Goal: Check status: Check status

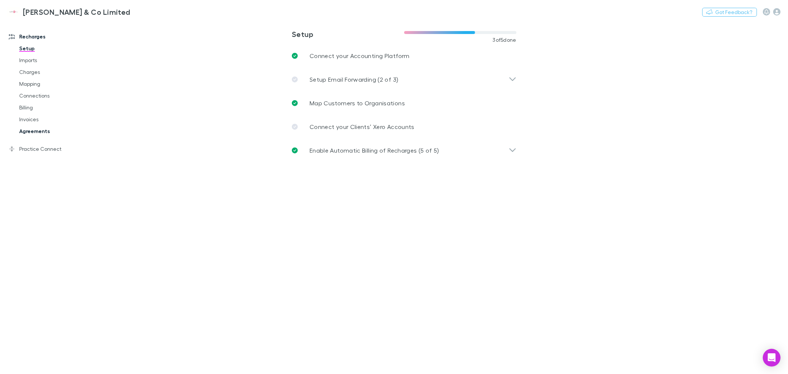
click at [41, 129] on link "Agreements" at bounding box center [57, 131] width 90 height 12
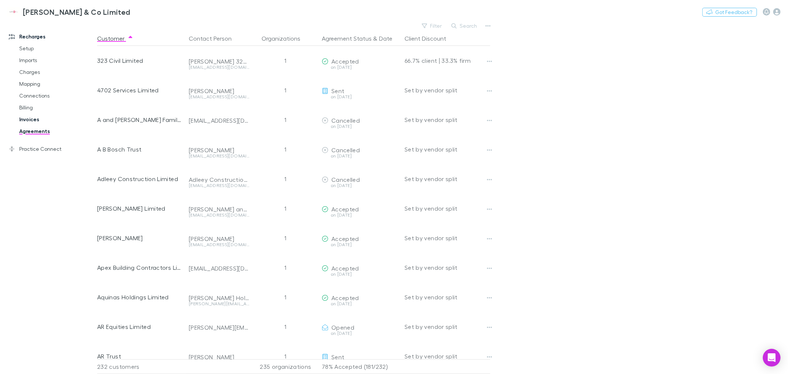
click at [30, 120] on link "Invoices" at bounding box center [57, 119] width 90 height 12
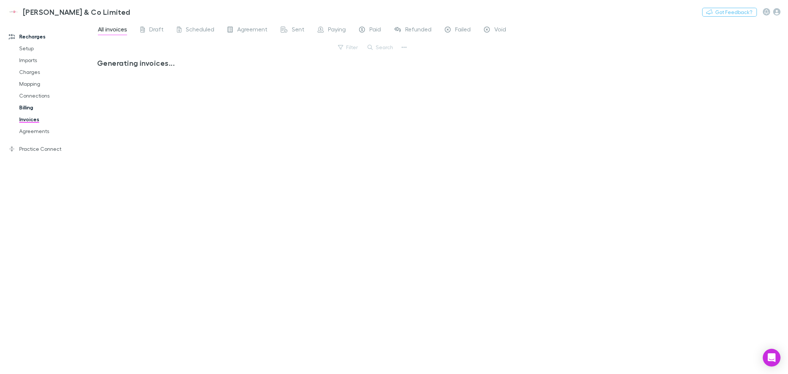
click at [29, 109] on link "Billing" at bounding box center [57, 108] width 90 height 12
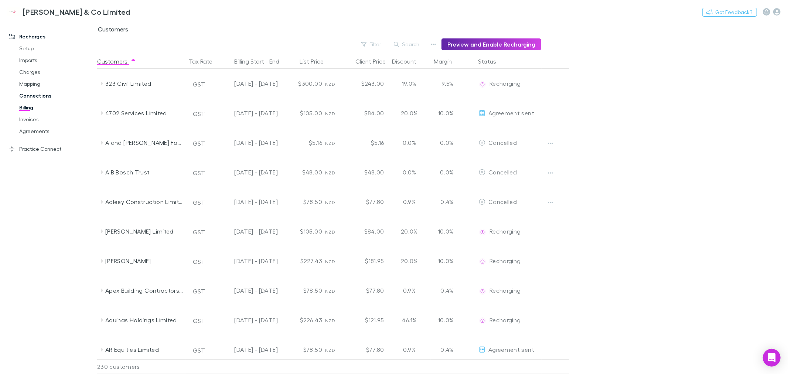
click at [34, 97] on link "Connections" at bounding box center [57, 96] width 90 height 12
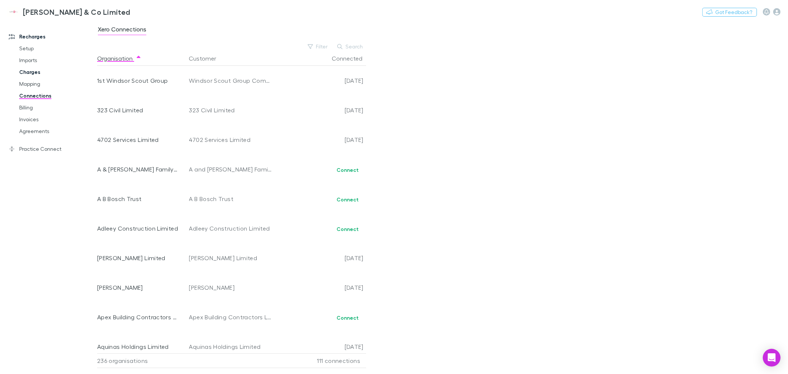
click at [31, 72] on link "Charges" at bounding box center [57, 72] width 90 height 12
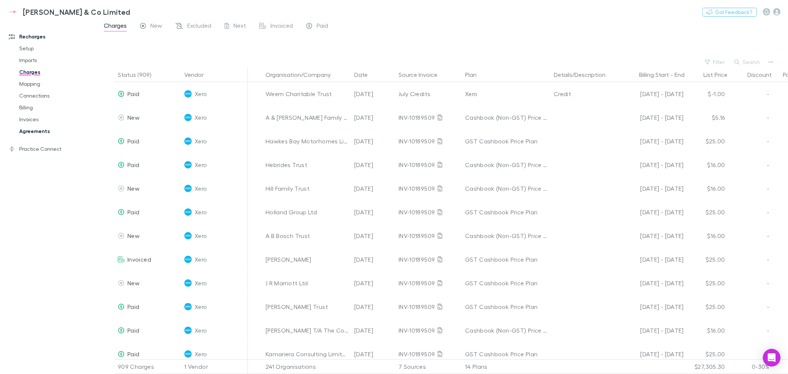
click at [45, 129] on link "Agreements" at bounding box center [57, 131] width 90 height 12
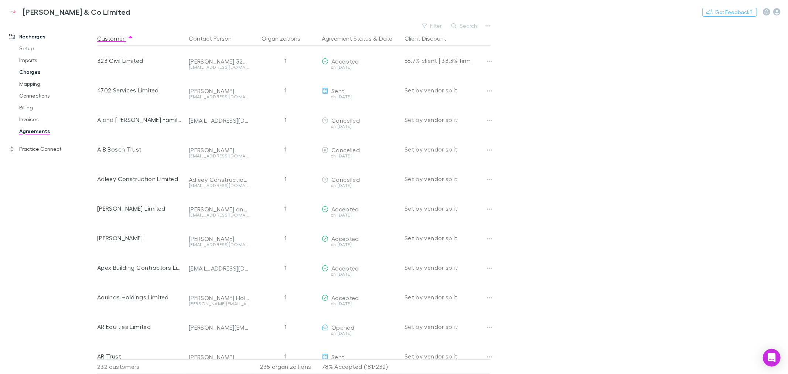
click at [30, 74] on link "Charges" at bounding box center [57, 72] width 90 height 12
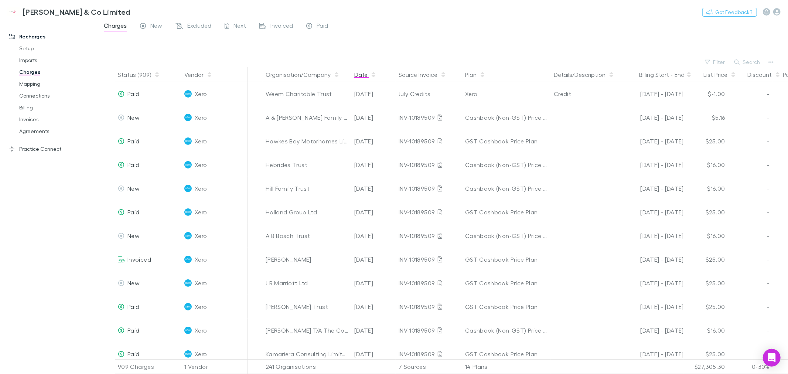
click at [357, 75] on button "Date" at bounding box center [365, 74] width 22 height 15
click at [361, 76] on button "Date" at bounding box center [365, 74] width 22 height 15
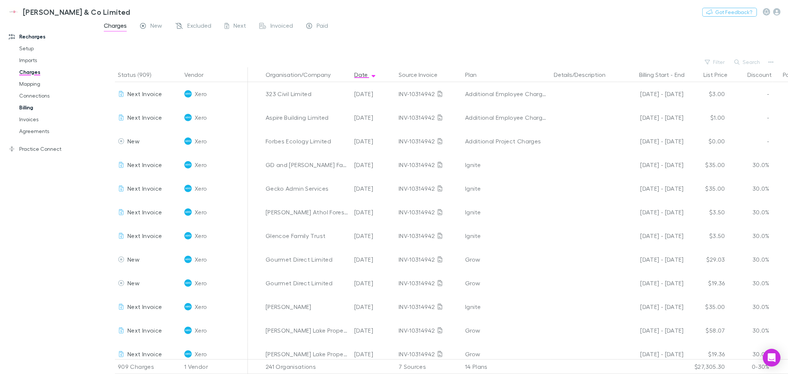
click at [27, 106] on link "Billing" at bounding box center [57, 108] width 90 height 12
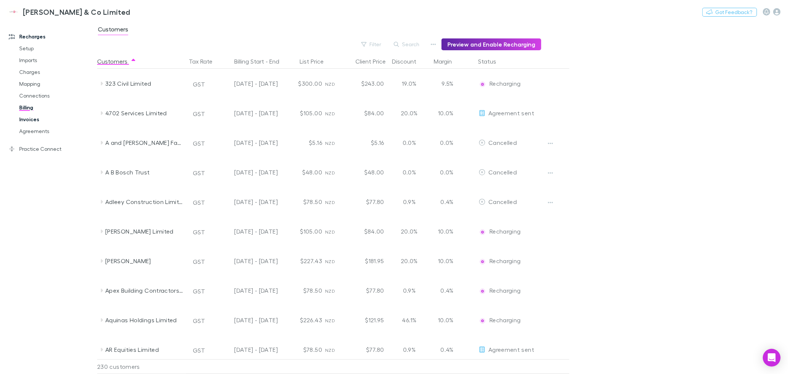
click at [28, 120] on link "Invoices" at bounding box center [57, 119] width 90 height 12
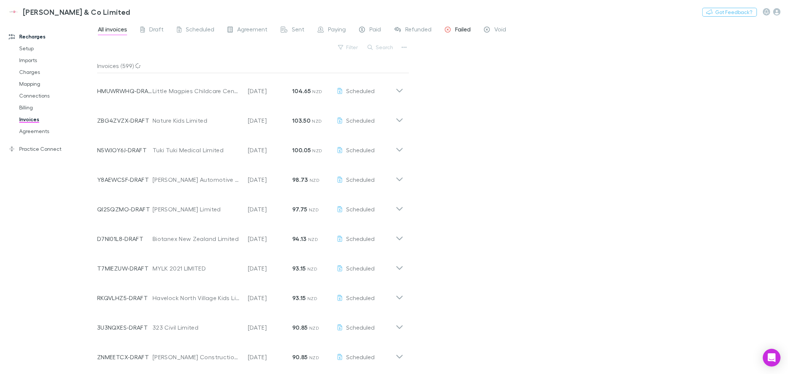
click at [467, 31] on span "Failed" at bounding box center [463, 31] width 16 height 10
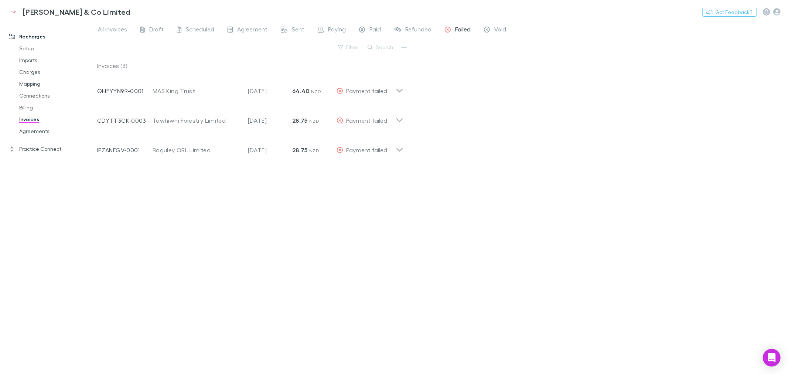
click at [263, 246] on div "Invoices (3) Invoice Number QHFYYN9R-0001 Customer MAS King Trust Invoice Date …" at bounding box center [253, 213] width 312 height 310
